Goal: Task Accomplishment & Management: Manage account settings

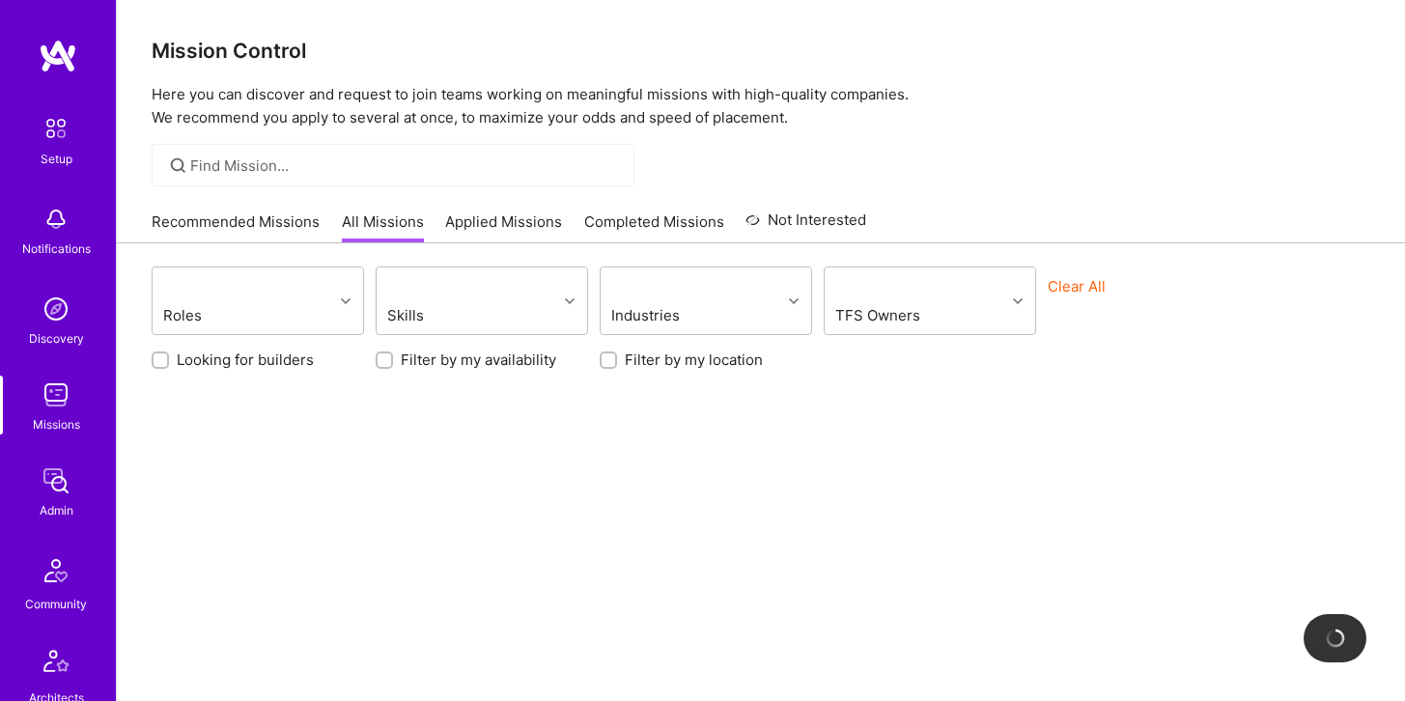
scroll to position [538, 0]
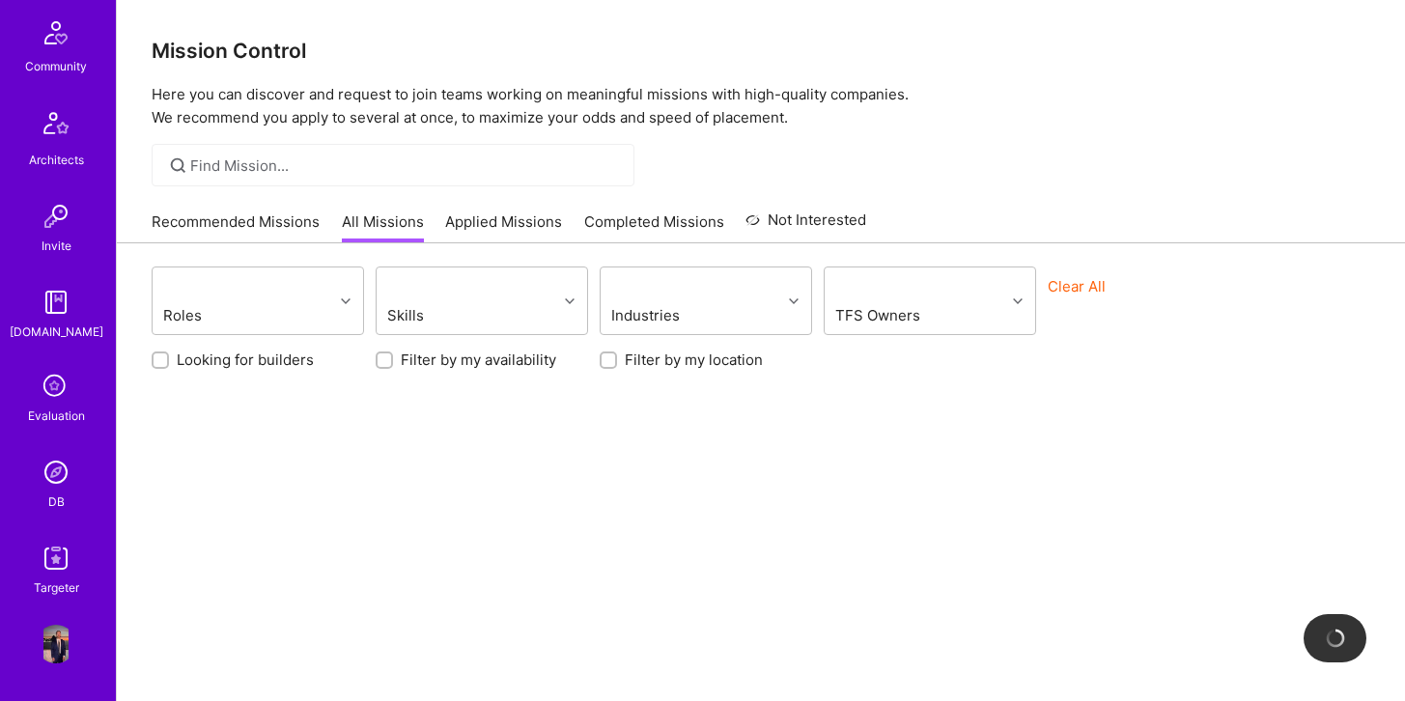
click at [53, 481] on img at bounding box center [56, 472] width 39 height 39
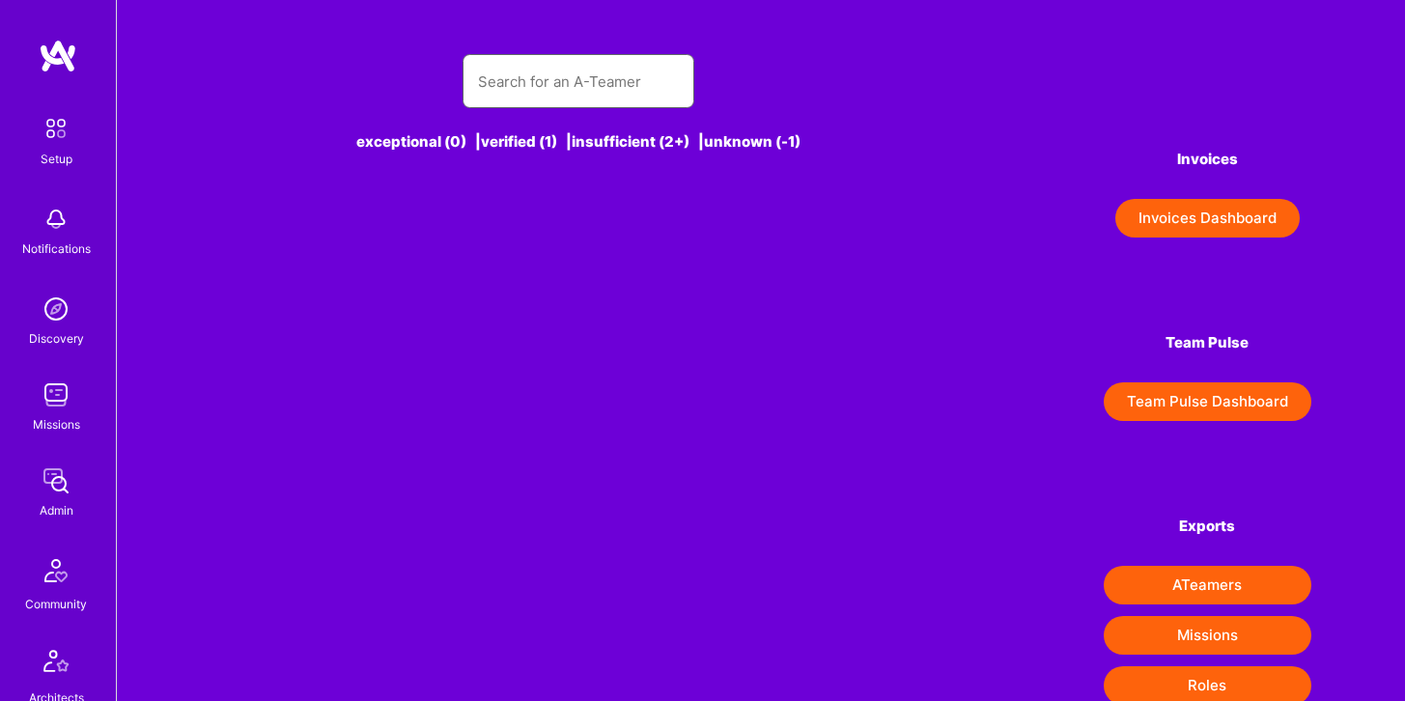
click at [542, 85] on input "text" at bounding box center [578, 81] width 201 height 49
type input "S"
type input "o"
type input "u"
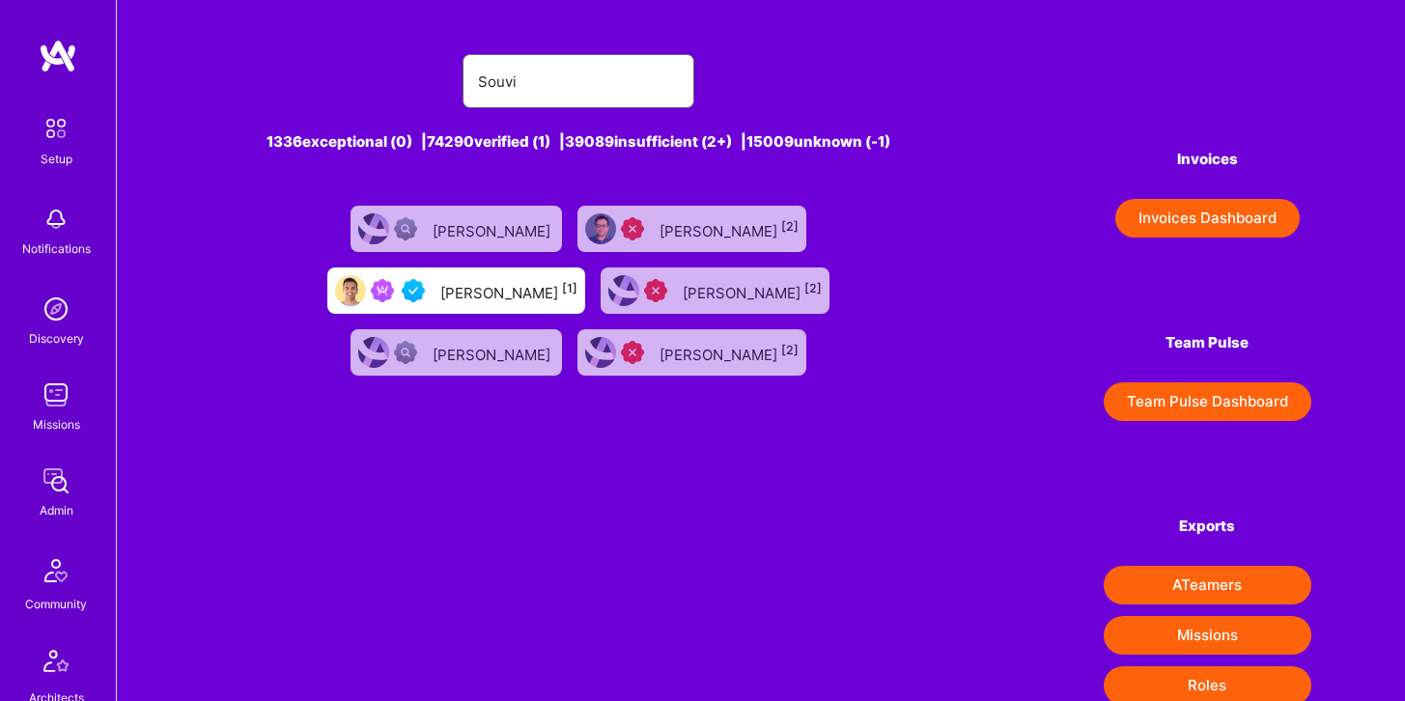
type input "[PERSON_NAME]"
click at [578, 278] on div "[PERSON_NAME] [1]" at bounding box center [508, 290] width 137 height 25
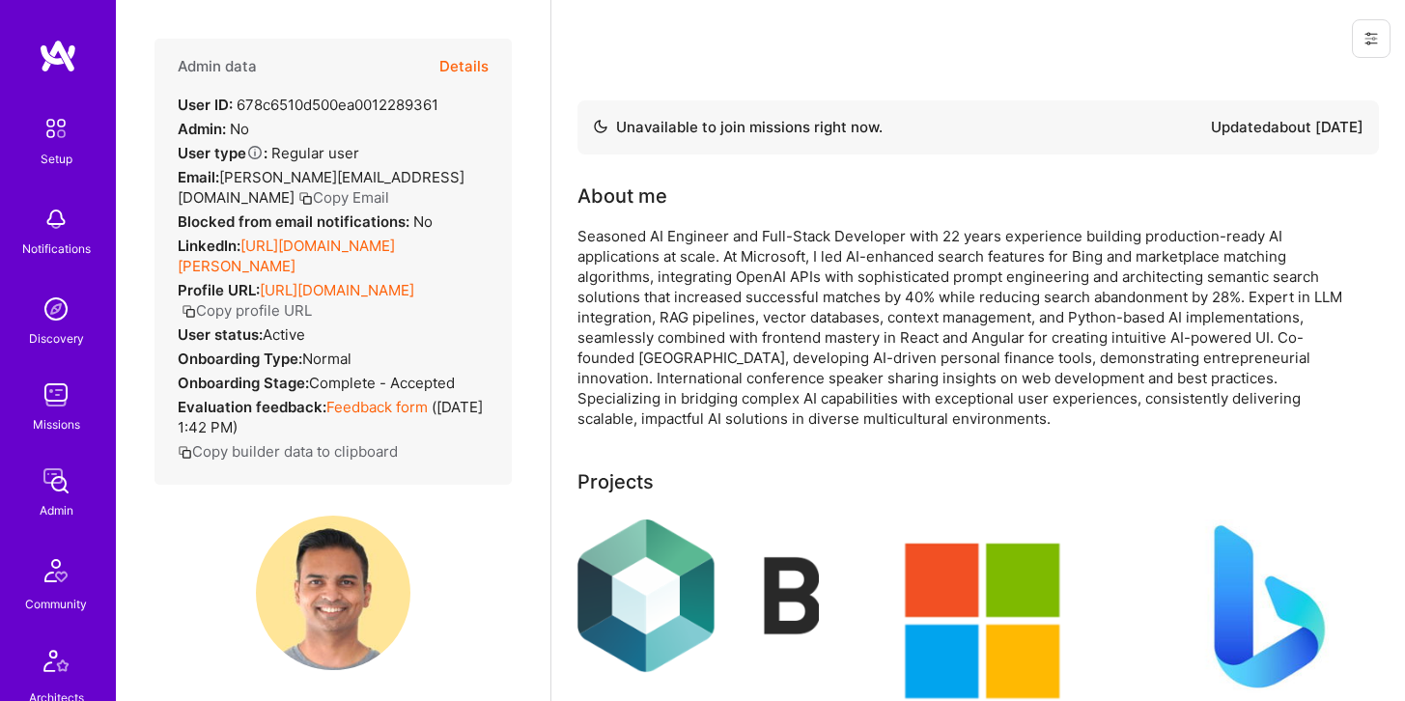
click at [467, 65] on button "Details" at bounding box center [463, 67] width 49 height 56
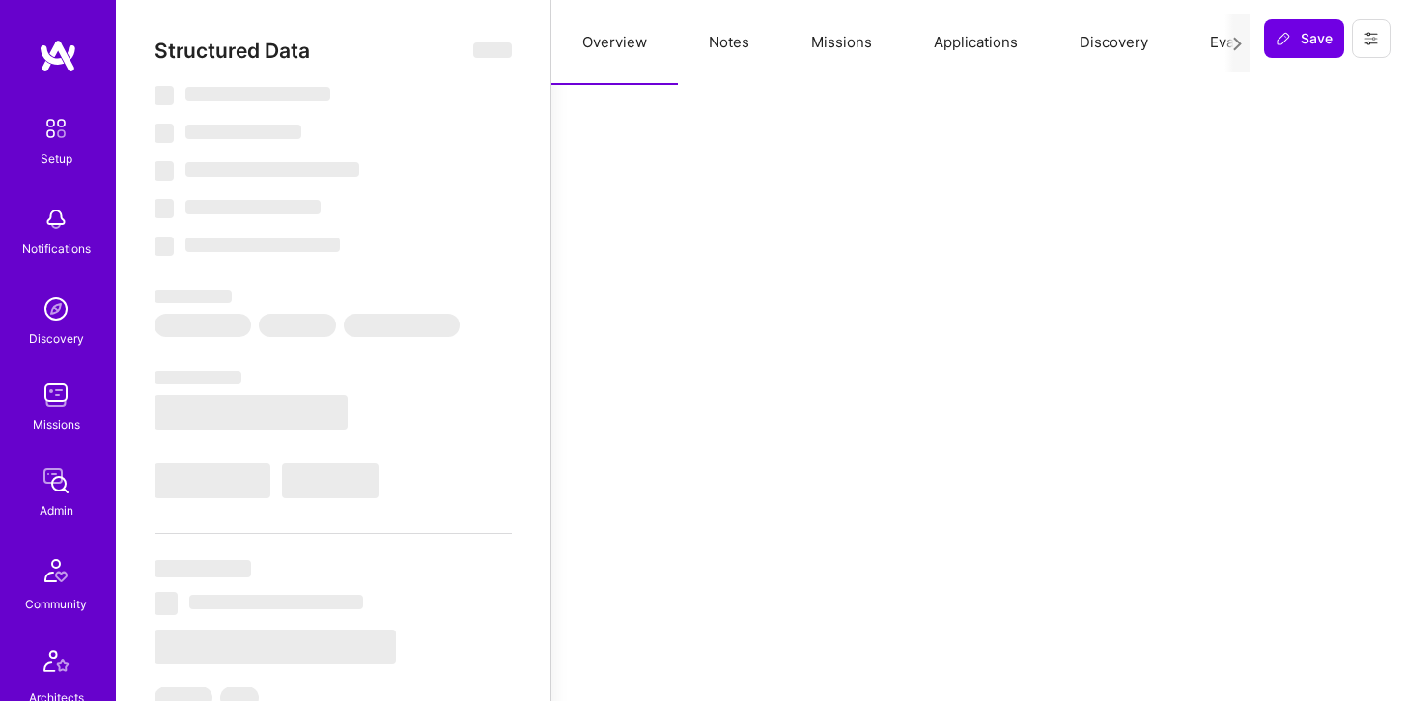
select select "Not Available"
select select "1 Month"
select select "5"
select select "4"
select select "6"
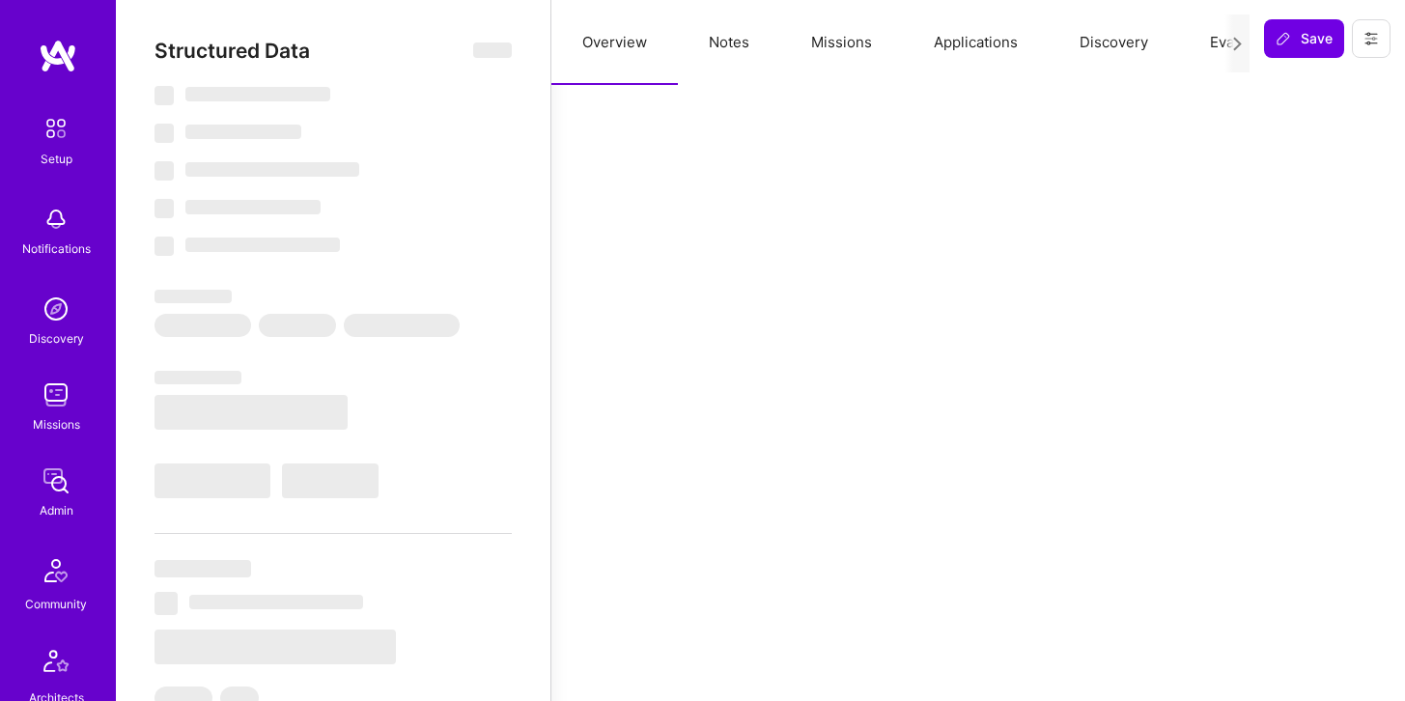
select select "6"
select select "CA"
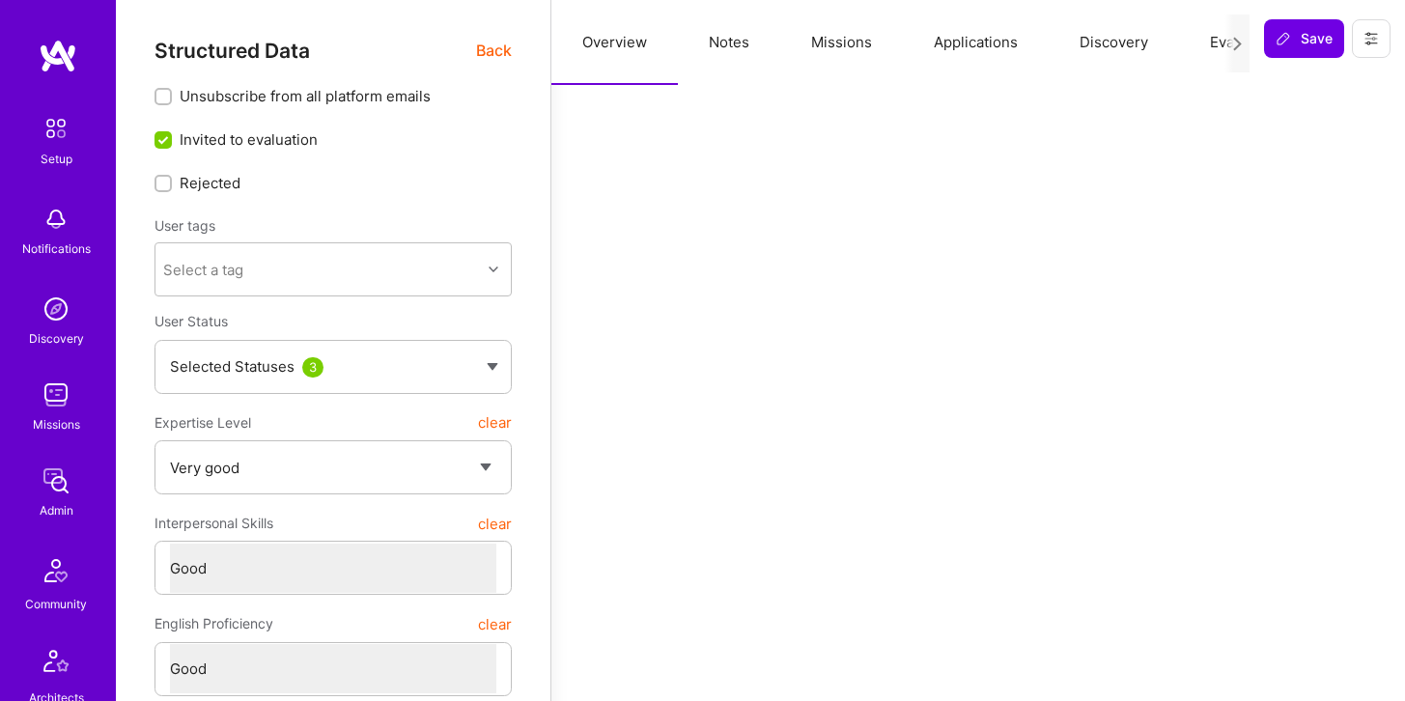
click at [864, 44] on button "Missions" at bounding box center [841, 42] width 123 height 85
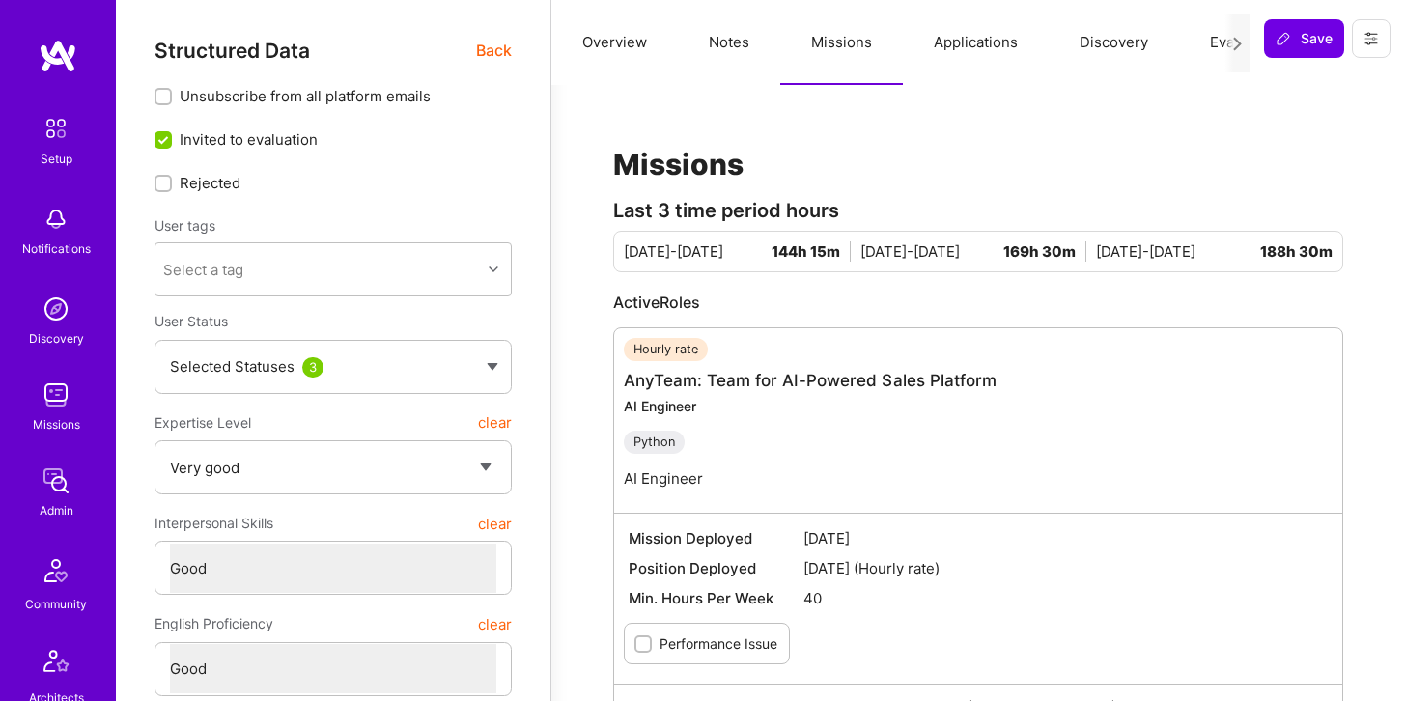
click at [959, 56] on button "Applications" at bounding box center [976, 42] width 146 height 85
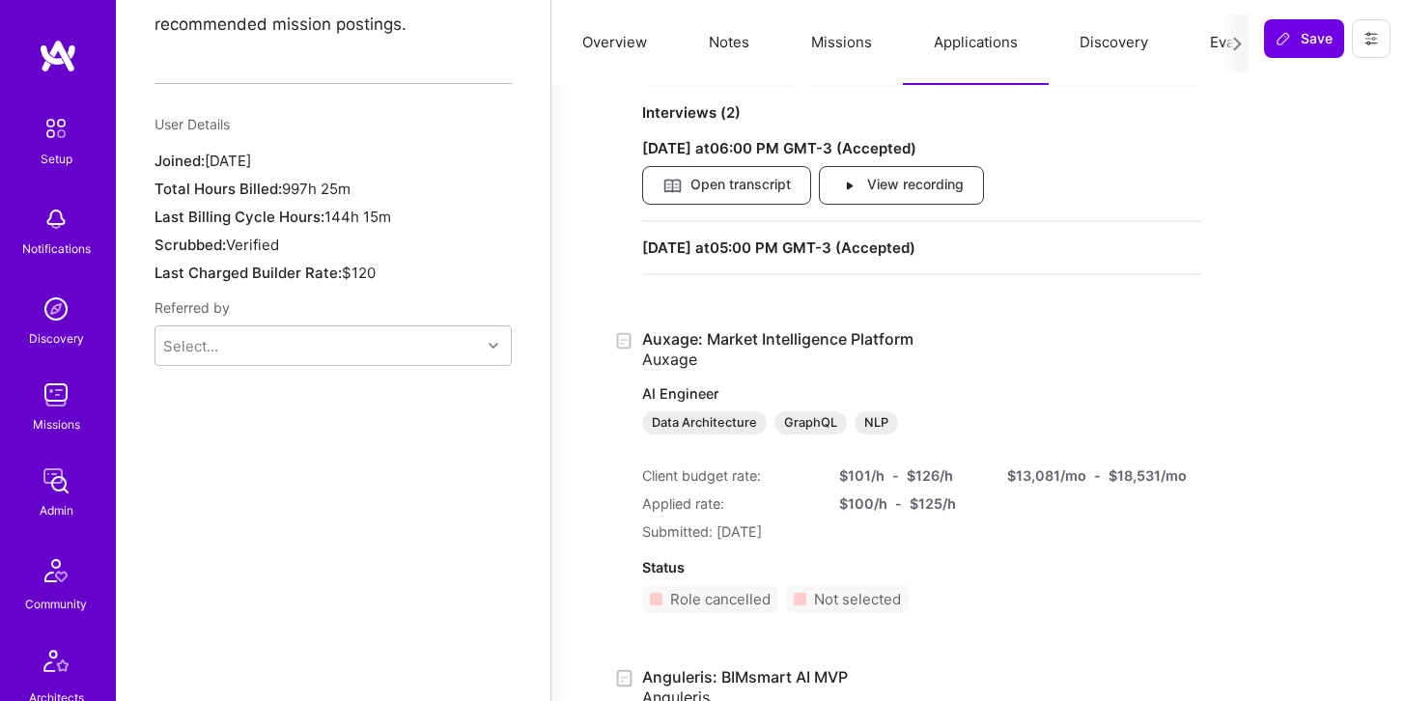
scroll to position [1517, 0]
